Goal: Transaction & Acquisition: Purchase product/service

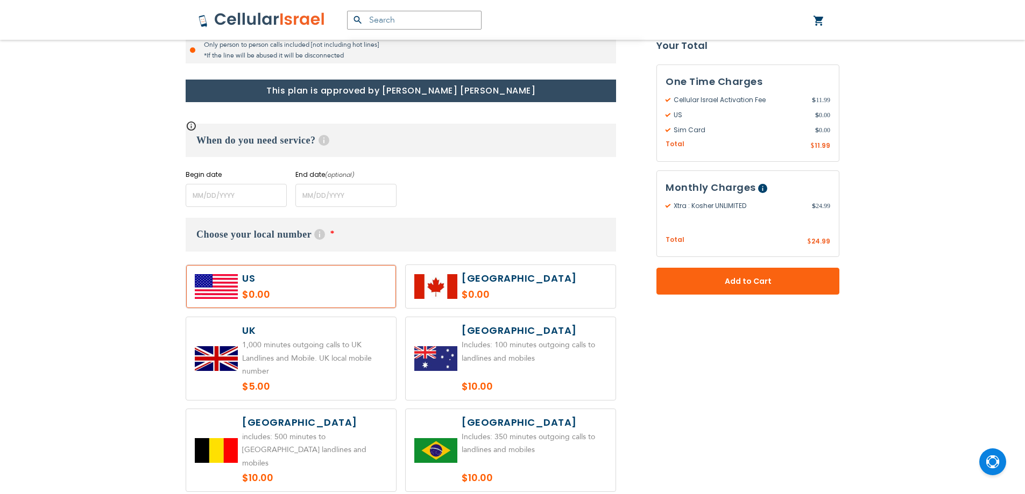
scroll to position [430, 0]
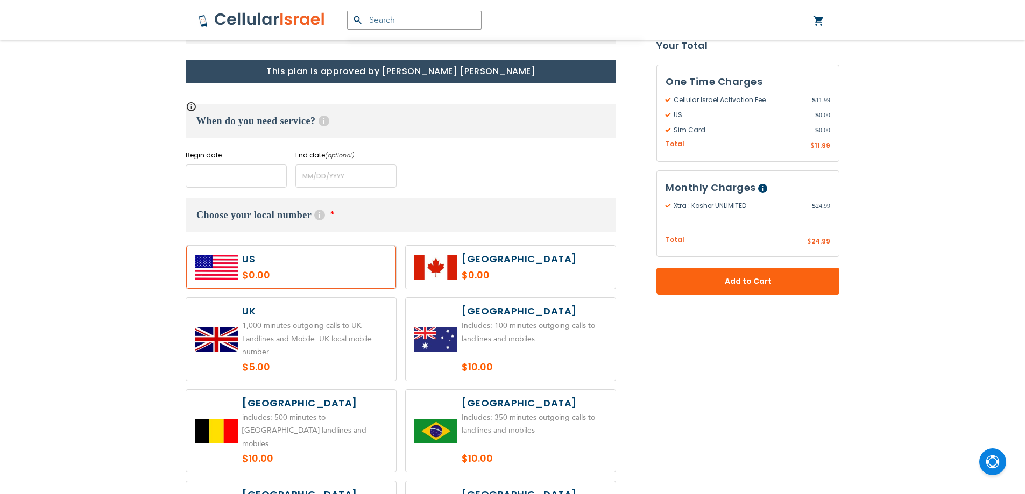
click at [237, 175] on input "name" at bounding box center [236, 176] width 101 height 23
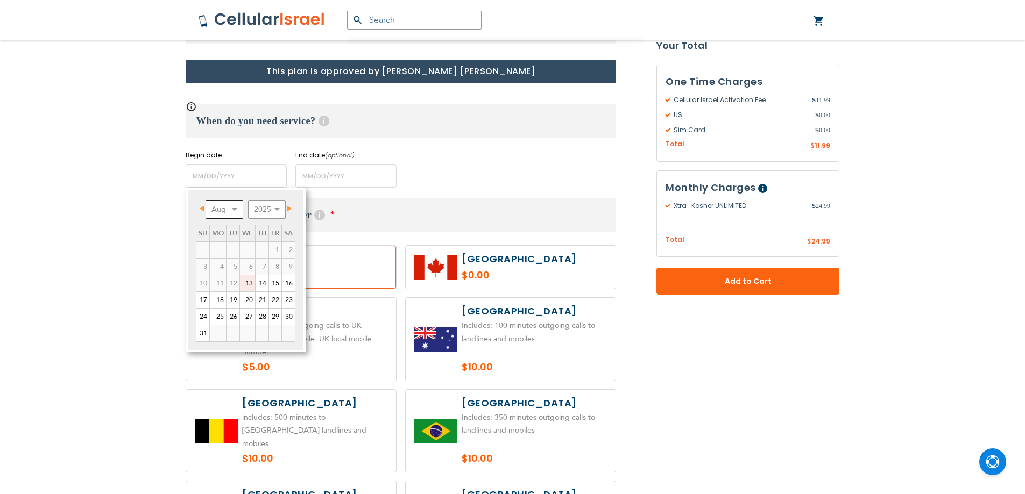
click at [219, 212] on select "Aug Sep Oct Nov Dec" at bounding box center [224, 209] width 38 height 19
click at [217, 247] on link "1" at bounding box center [218, 250] width 16 height 16
type input "[DATE]"
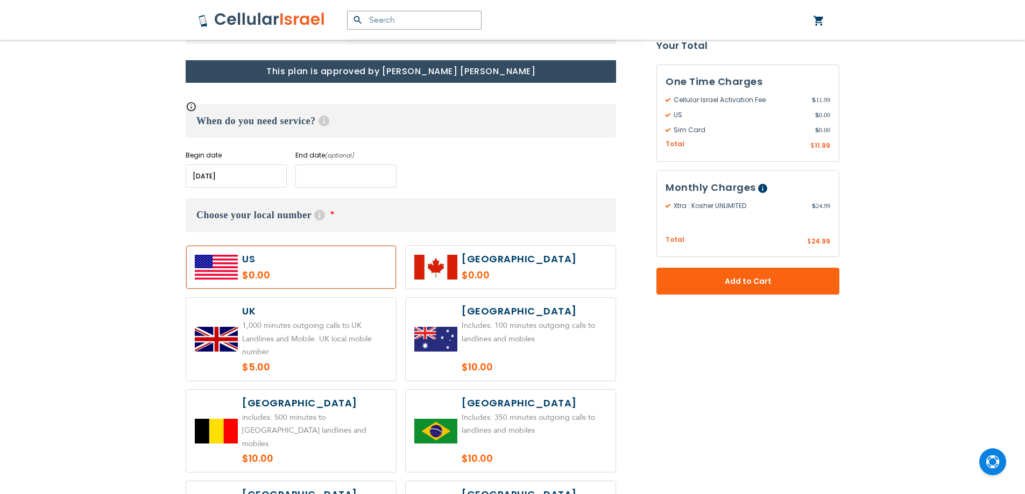
click at [342, 171] on input "name" at bounding box center [345, 176] width 101 height 23
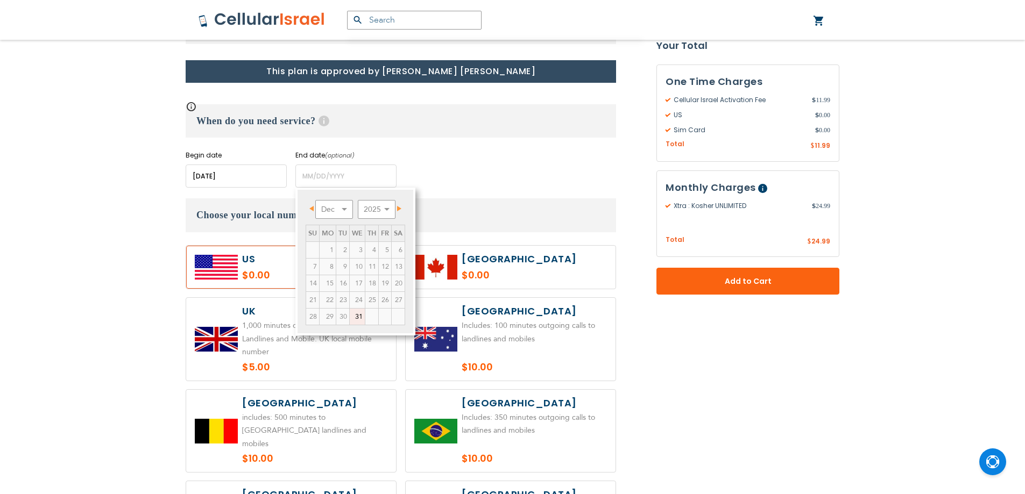
click at [475, 179] on div "Begin date Please enter Start Date End date (optional) Please enter End Date Lo…" at bounding box center [401, 169] width 430 height 37
click at [357, 176] on input "name" at bounding box center [345, 176] width 101 height 23
click at [492, 177] on div "Begin date Please enter Start Date End date (optional) Please enter End Date Lo…" at bounding box center [401, 169] width 430 height 37
click at [363, 172] on input "name" at bounding box center [345, 176] width 101 height 23
click at [425, 176] on div "Begin date Please enter Start Date End date (optional) Please enter End Date Lo…" at bounding box center [401, 169] width 430 height 37
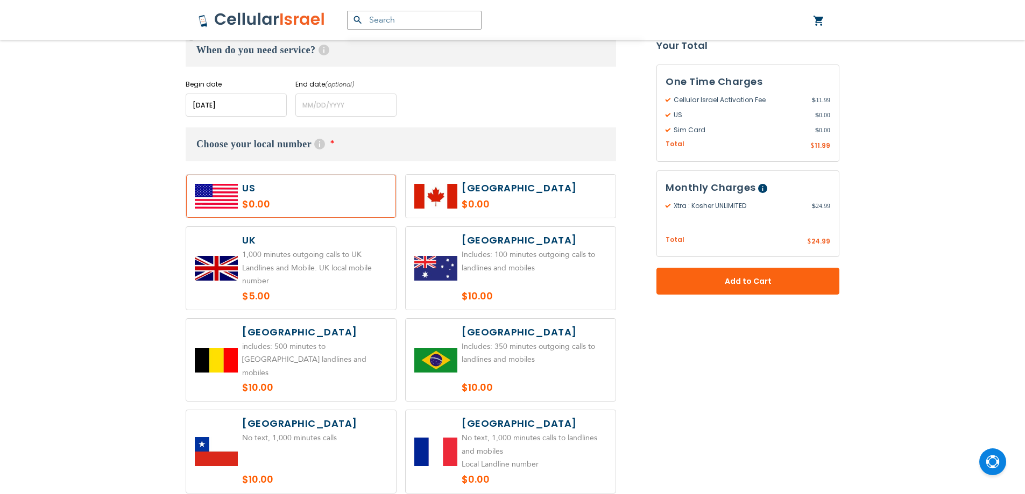
scroll to position [484, 0]
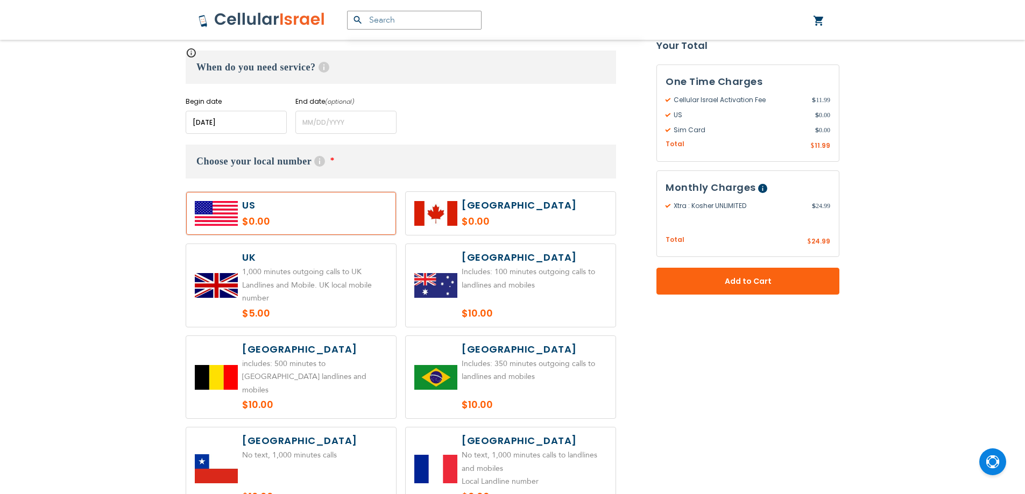
click at [426, 123] on div "Begin date Please enter Start Date End date (optional) Please enter End Date Lo…" at bounding box center [401, 115] width 430 height 37
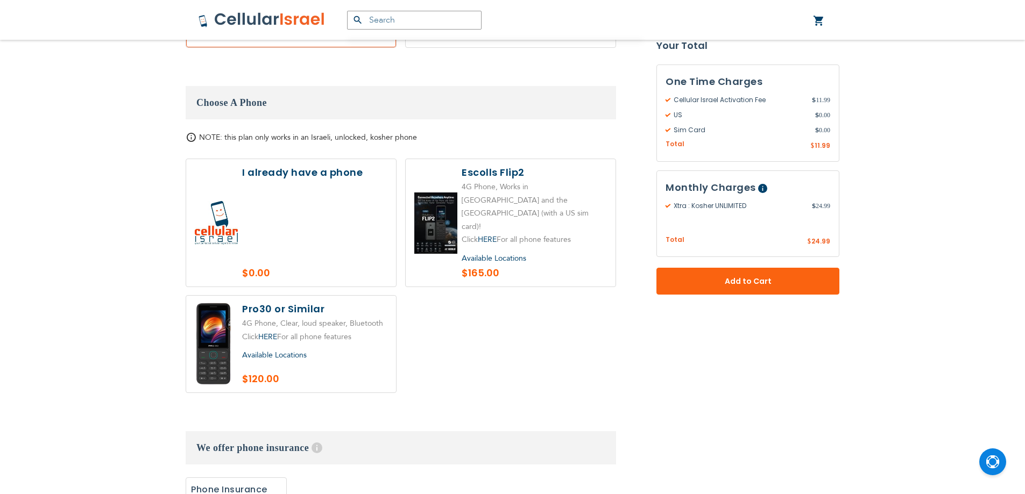
scroll to position [1237, 0]
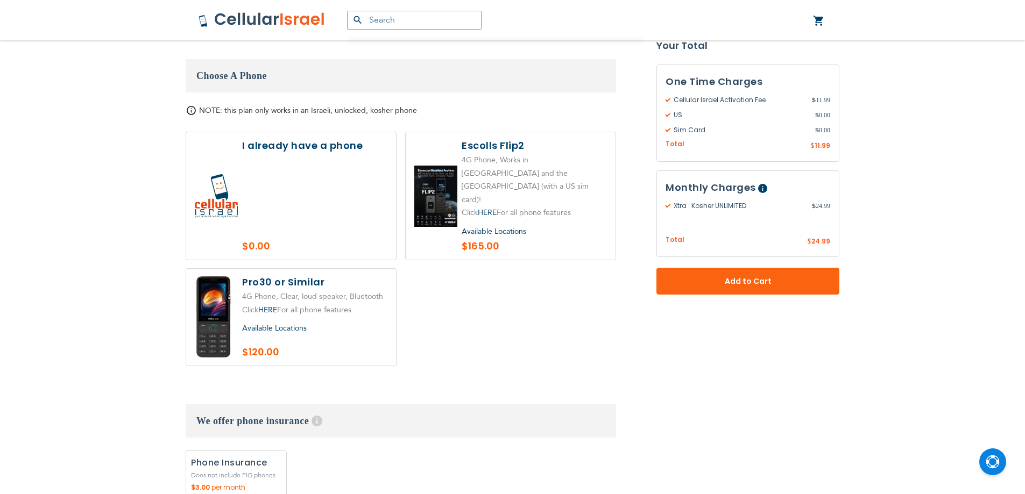
click at [321, 183] on label at bounding box center [291, 195] width 210 height 127
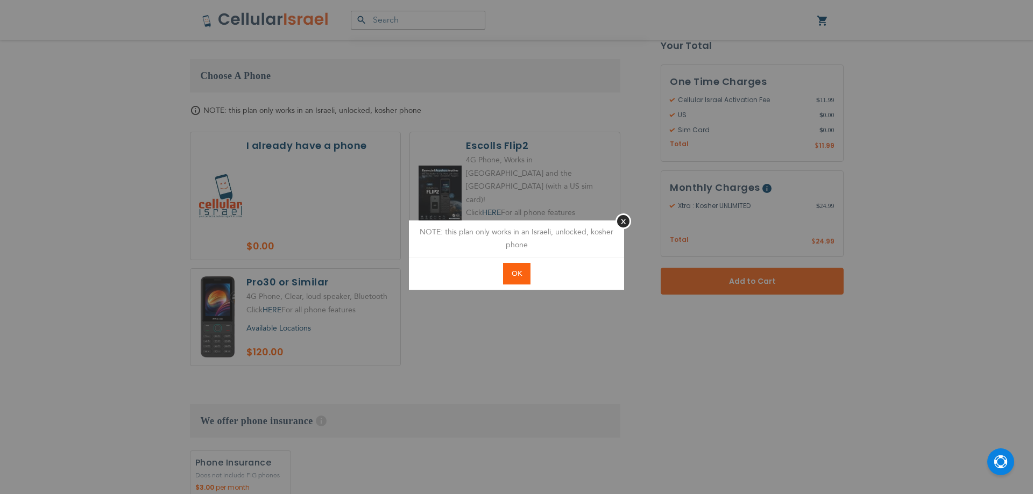
click at [511, 276] on span "OK" at bounding box center [516, 274] width 10 height 10
radio input "true"
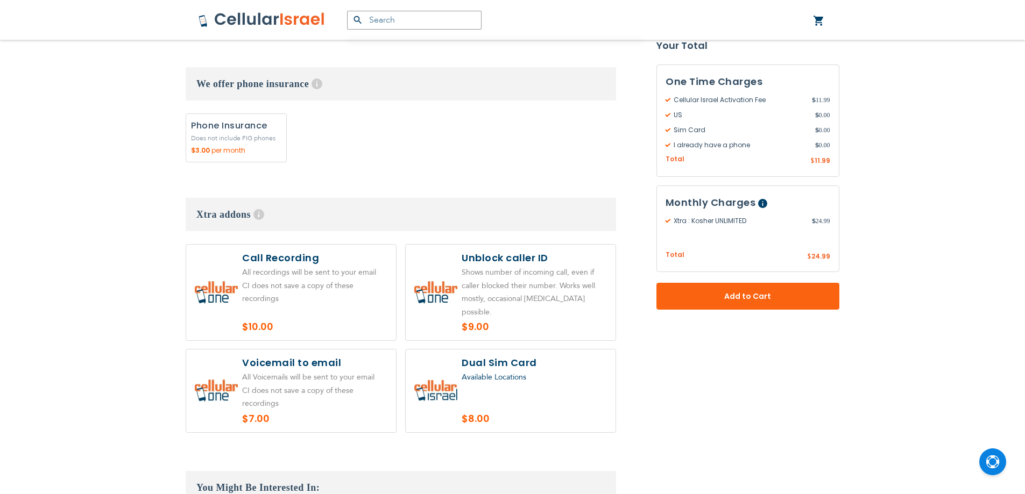
scroll to position [1667, 0]
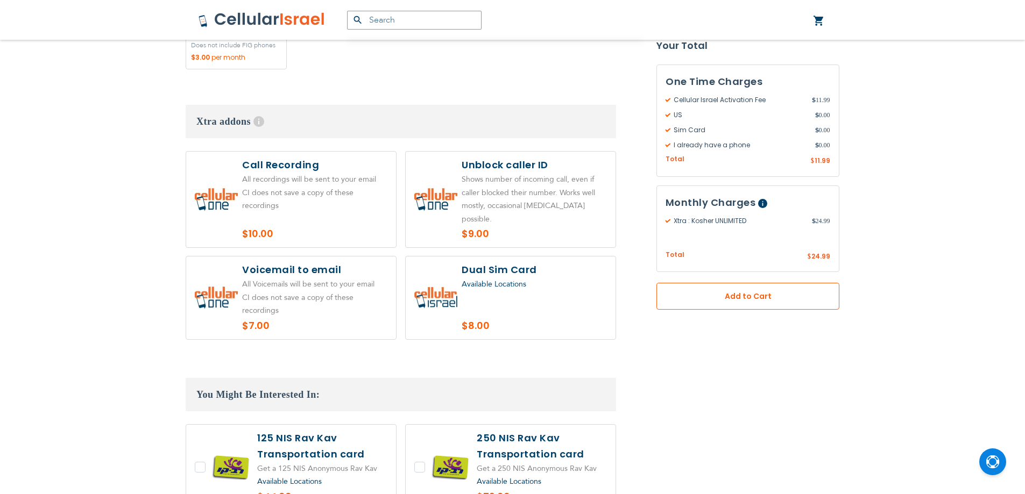
click at [688, 293] on button "Add to Cart" at bounding box center [747, 296] width 183 height 27
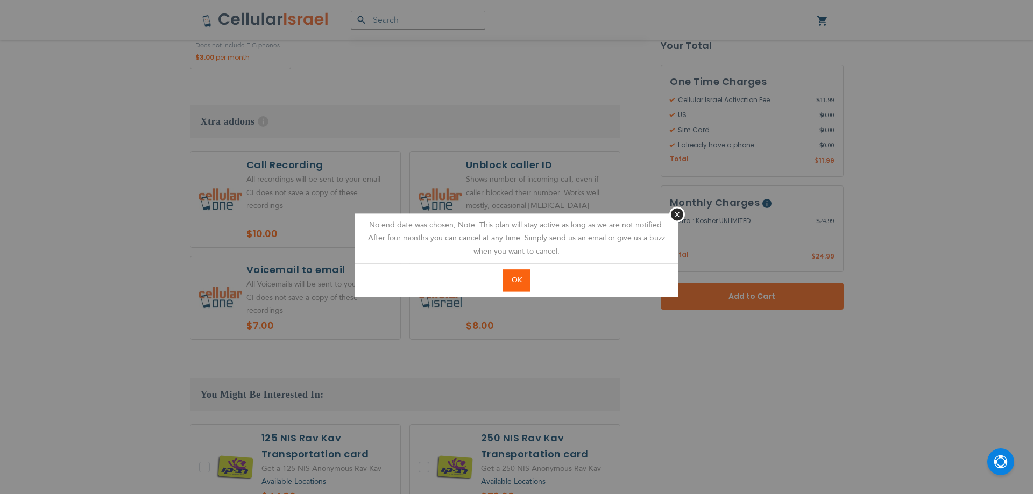
click at [511, 275] on button "OK" at bounding box center [516, 280] width 27 height 22
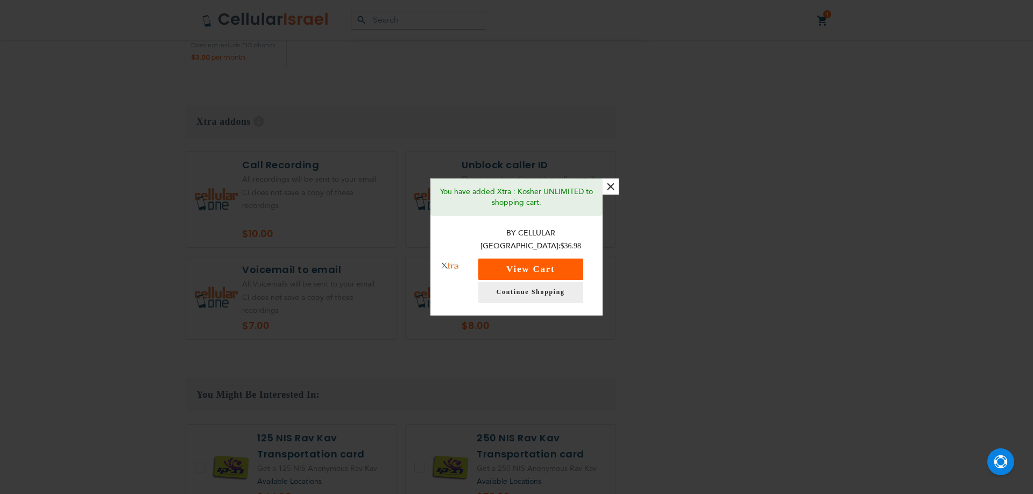
click at [520, 269] on button "View Cart" at bounding box center [530, 270] width 105 height 22
